Goal: Check status: Check status

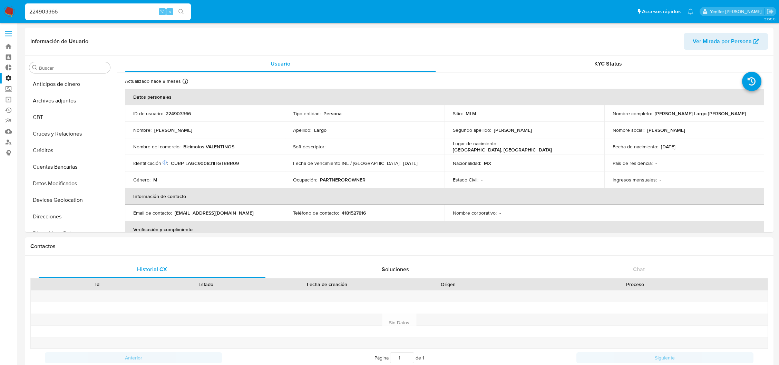
select select "20"
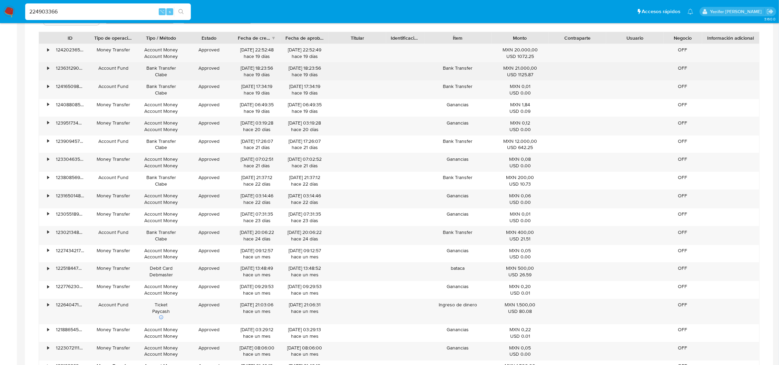
scroll to position [291, 0]
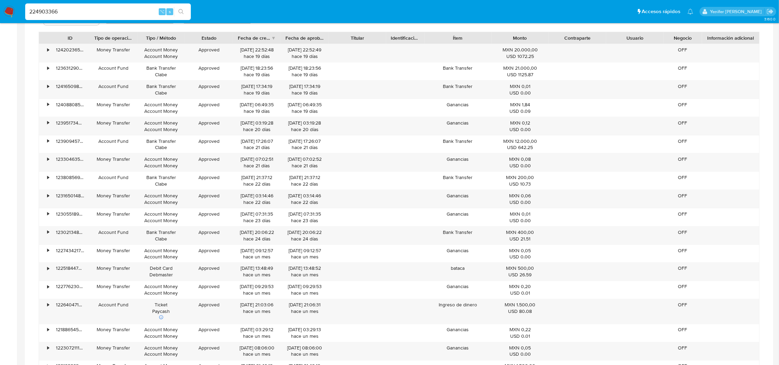
click at [80, 12] on input "224903366" at bounding box center [108, 11] width 166 height 9
paste input "1445750988"
type input "1445750988"
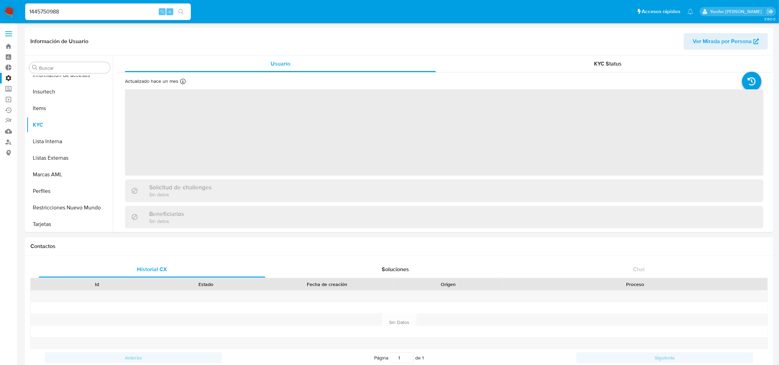
scroll to position [291, 0]
select select "10"
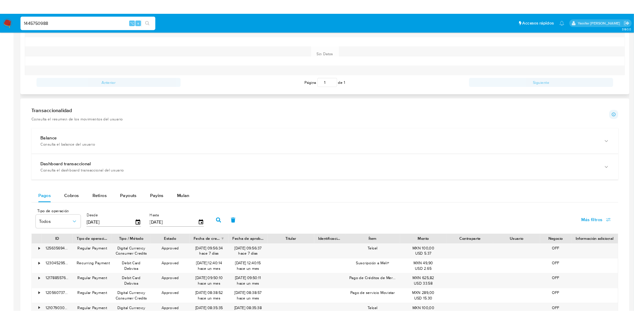
scroll to position [291, 0]
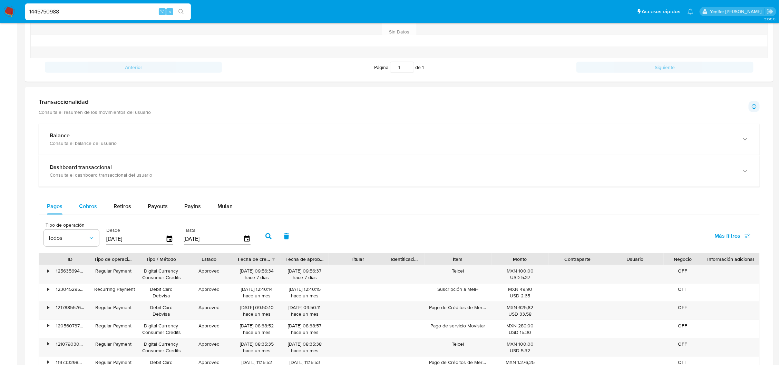
click at [86, 203] on span "Cobros" at bounding box center [88, 206] width 18 height 8
select select "10"
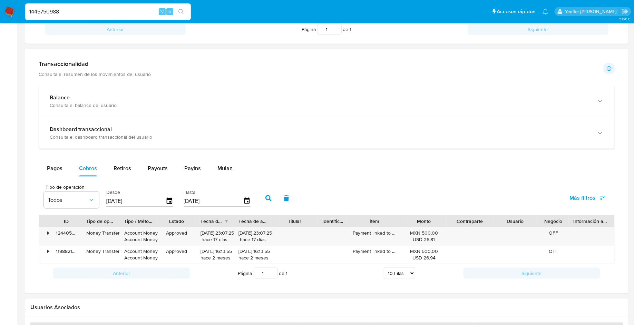
scroll to position [339, 0]
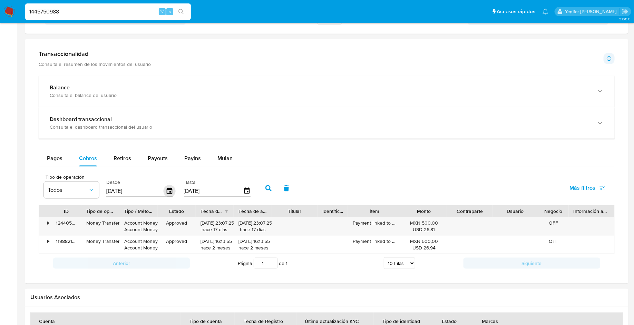
click at [167, 189] on icon "button" at bounding box center [170, 191] width 12 height 12
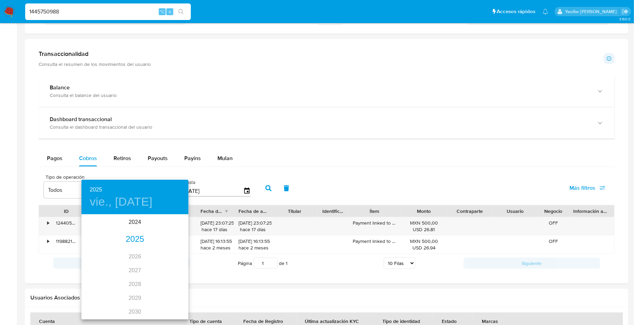
click at [137, 239] on div "2025" at bounding box center [134, 240] width 107 height 14
click at [137, 278] on div "ago." at bounding box center [135, 280] width 36 height 26
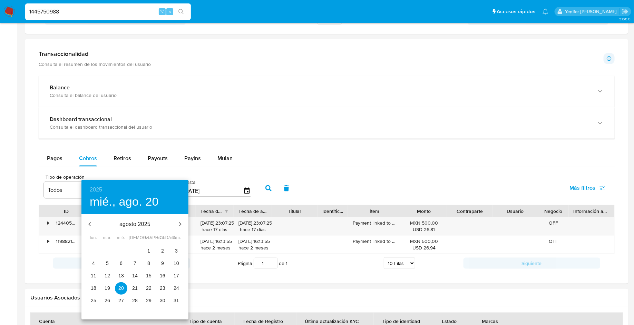
click at [152, 248] on span "1" at bounding box center [149, 251] width 12 height 7
type input "[DATE]"
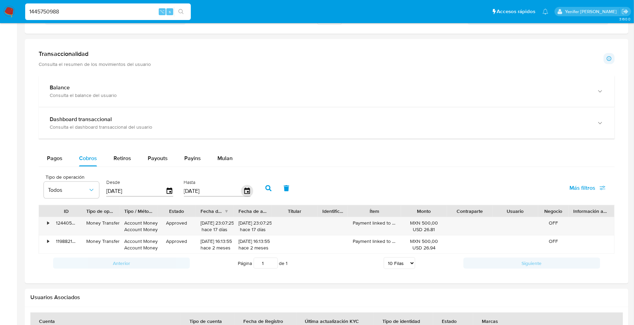
click at [243, 186] on icon "button" at bounding box center [247, 191] width 12 height 12
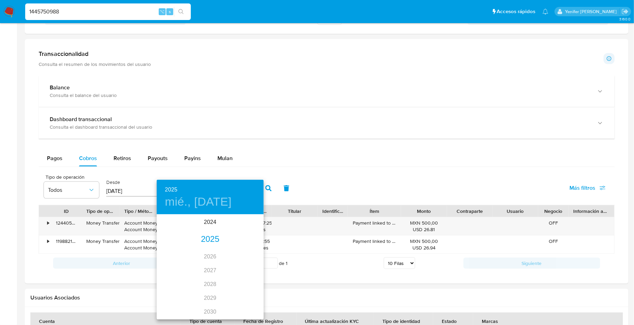
click at [211, 239] on div "2025" at bounding box center [210, 240] width 107 height 14
click at [241, 279] on div "sep." at bounding box center [246, 280] width 36 height 26
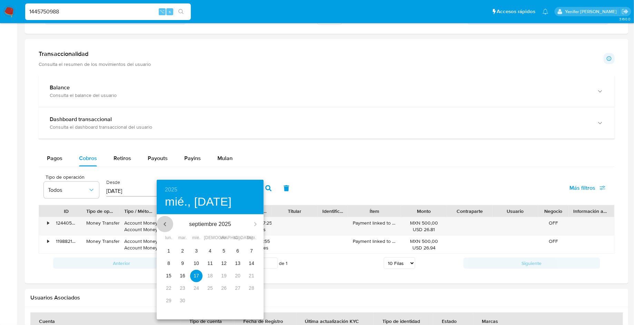
click at [166, 225] on icon "button" at bounding box center [165, 224] width 8 height 8
click at [252, 300] on p "31" at bounding box center [252, 300] width 6 height 7
type input "[DATE]"
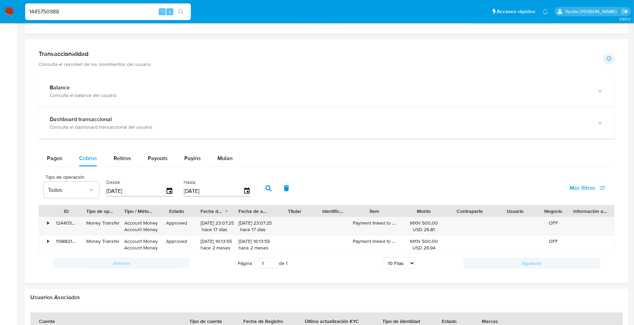
click at [266, 187] on icon "button" at bounding box center [269, 188] width 6 height 6
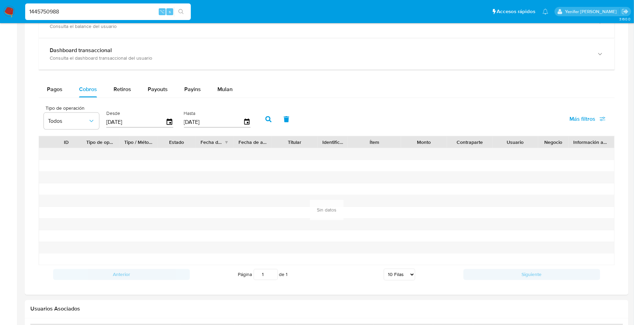
scroll to position [406, 0]
click at [63, 90] on button "Pagos" at bounding box center [55, 91] width 32 height 17
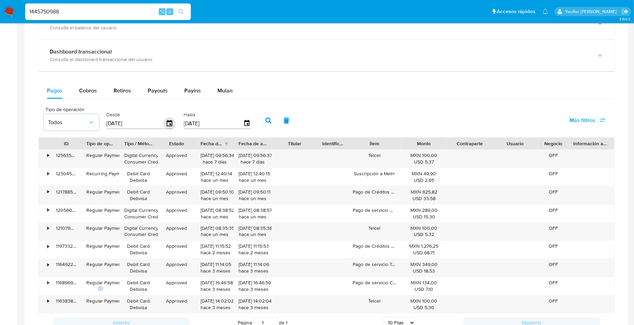
click at [167, 125] on icon "button" at bounding box center [170, 124] width 12 height 12
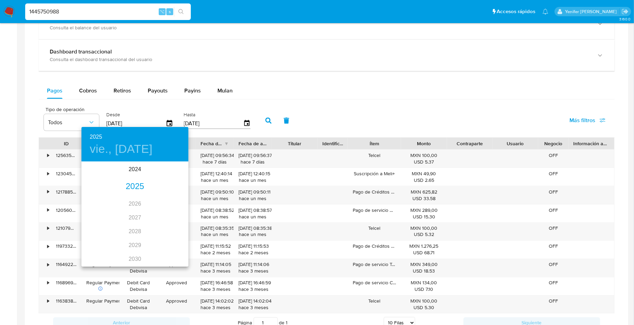
click at [140, 185] on div "2025" at bounding box center [134, 187] width 107 height 14
click at [136, 229] on div "ago." at bounding box center [135, 227] width 36 height 26
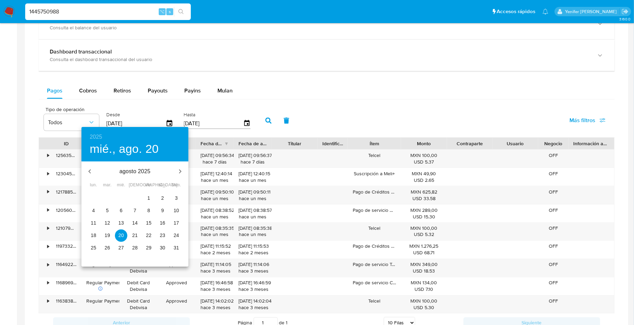
click at [148, 200] on p "1" at bounding box center [148, 198] width 3 height 7
type input "[DATE]"
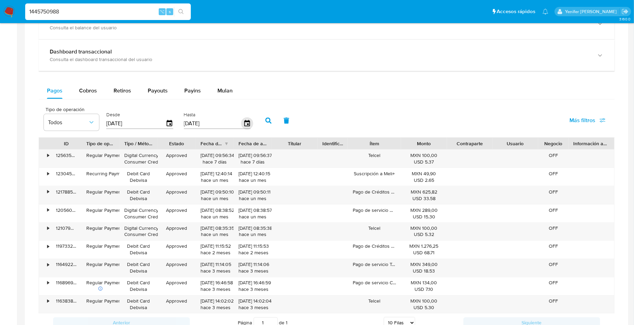
click at [241, 122] on icon "button" at bounding box center [247, 124] width 12 height 12
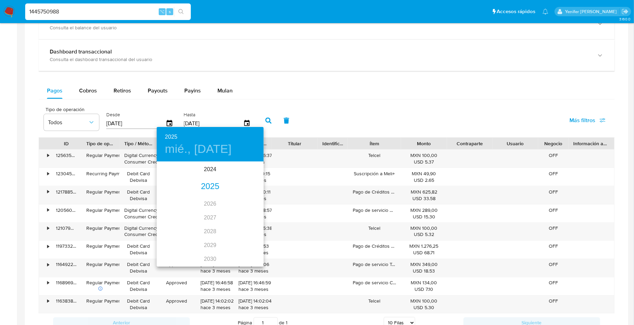
click at [208, 186] on div "2025" at bounding box center [210, 187] width 107 height 14
click at [210, 228] on div "ago." at bounding box center [210, 227] width 36 height 26
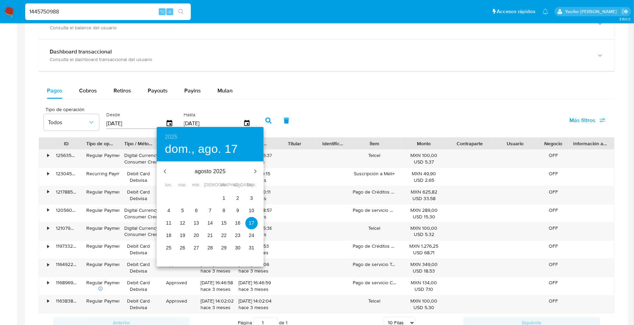
click at [252, 247] on p "31" at bounding box center [252, 247] width 6 height 7
type input "[DATE]"
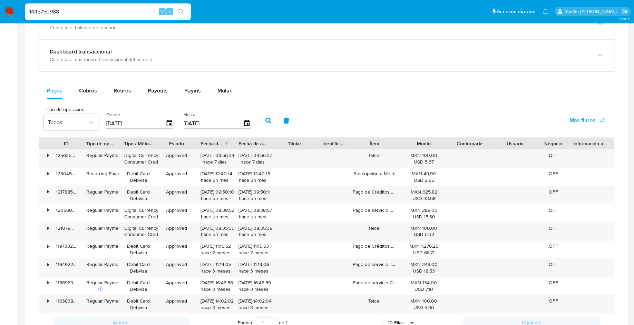
click at [266, 119] on icon "button" at bounding box center [269, 121] width 6 height 6
